Goal: Check status: Check status

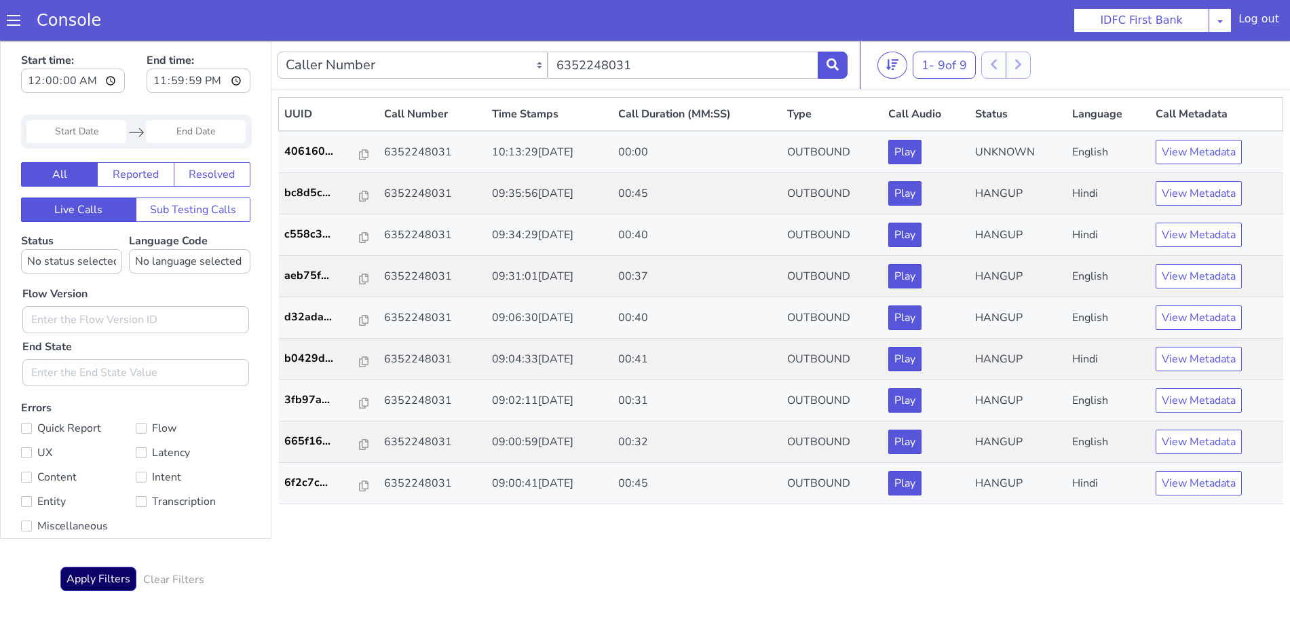
click at [837, 60] on icon at bounding box center [833, 64] width 12 height 12
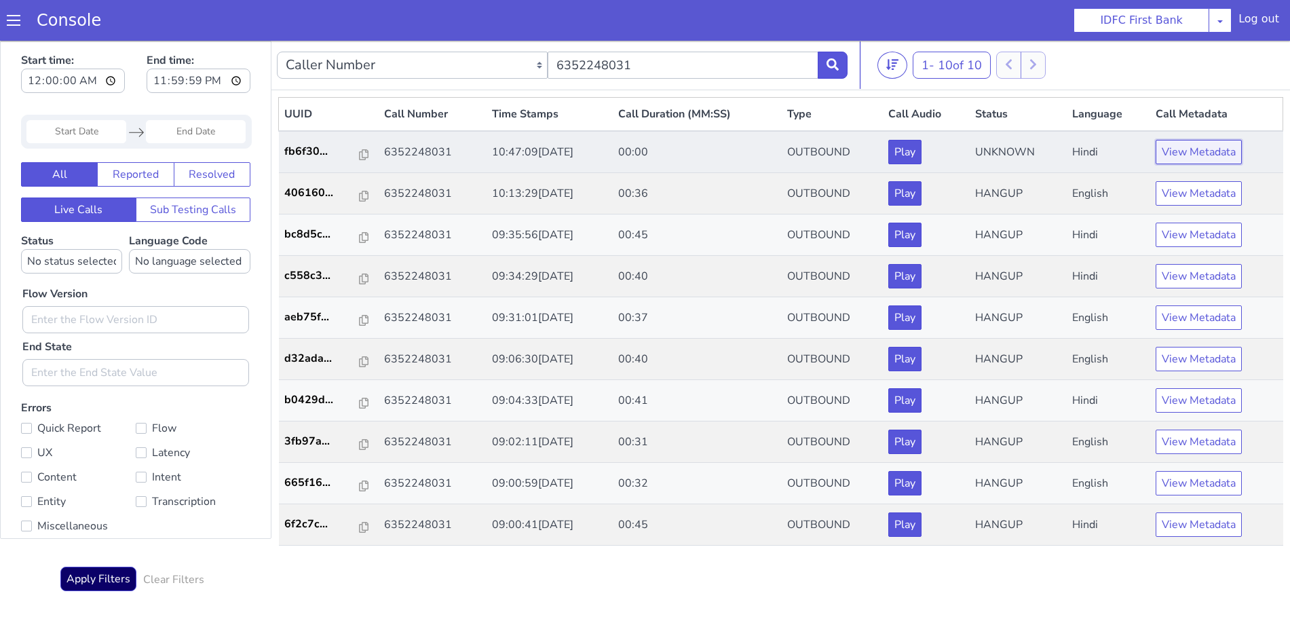
click at [1181, 146] on button "View Metadata" at bounding box center [1199, 152] width 86 height 24
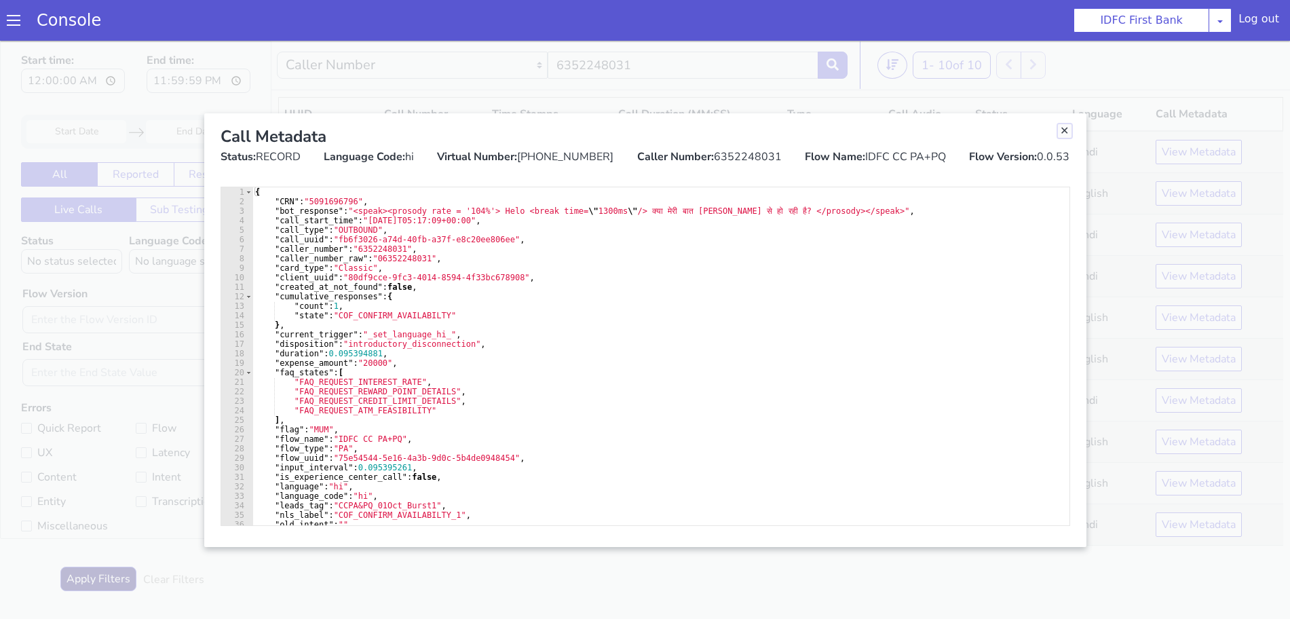
click at [1064, 128] on link "Close" at bounding box center [1065, 131] width 14 height 14
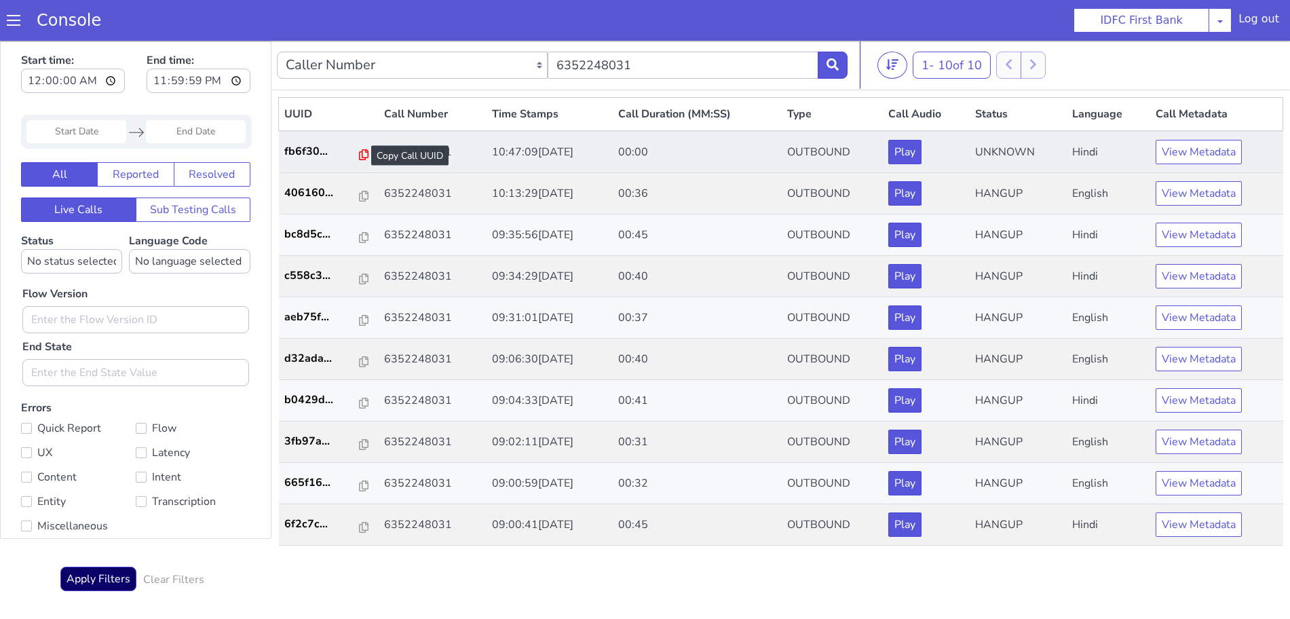
click at [359, 155] on icon at bounding box center [364, 154] width 10 height 11
